Goal: Information Seeking & Learning: Learn about a topic

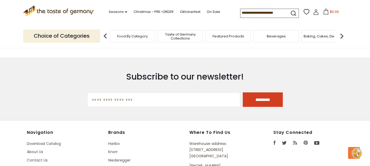
scroll to position [799, 0]
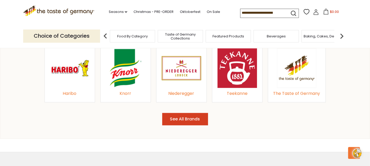
scroll to position [701, 0]
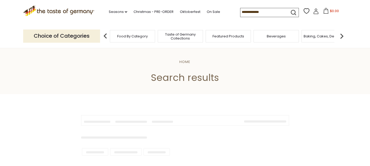
type input "*********"
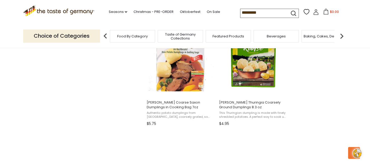
scroll to position [935, 0]
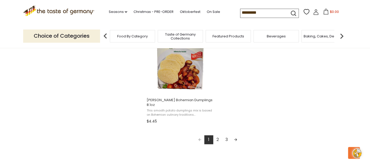
click at [218, 136] on link "2" at bounding box center [217, 139] width 9 height 9
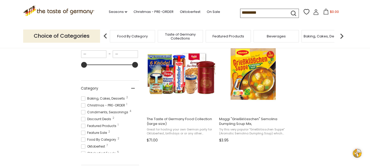
scroll to position [121, 0]
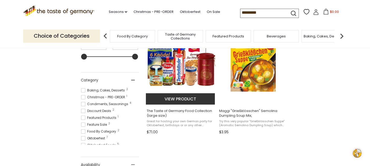
click at [192, 109] on span "The Taste of Germany Food Collection (large size)" at bounding box center [180, 112] width 68 height 9
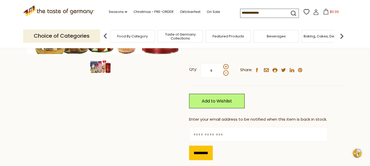
scroll to position [109, 0]
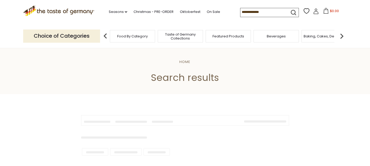
type input "*********"
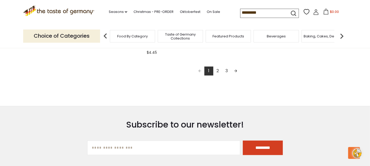
scroll to position [1001, 0]
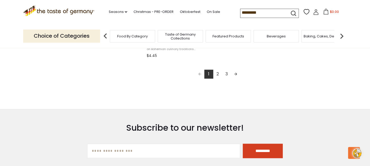
click at [217, 69] on link "2" at bounding box center [217, 73] width 9 height 9
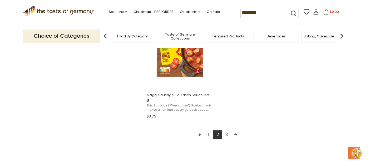
scroll to position [945, 0]
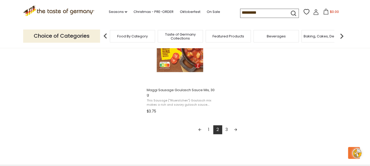
click at [227, 131] on link "3" at bounding box center [226, 129] width 9 height 9
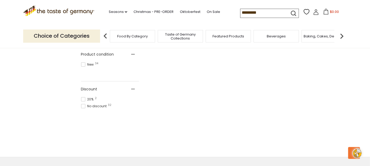
scroll to position [234, 0]
